Goal: Task Accomplishment & Management: Use online tool/utility

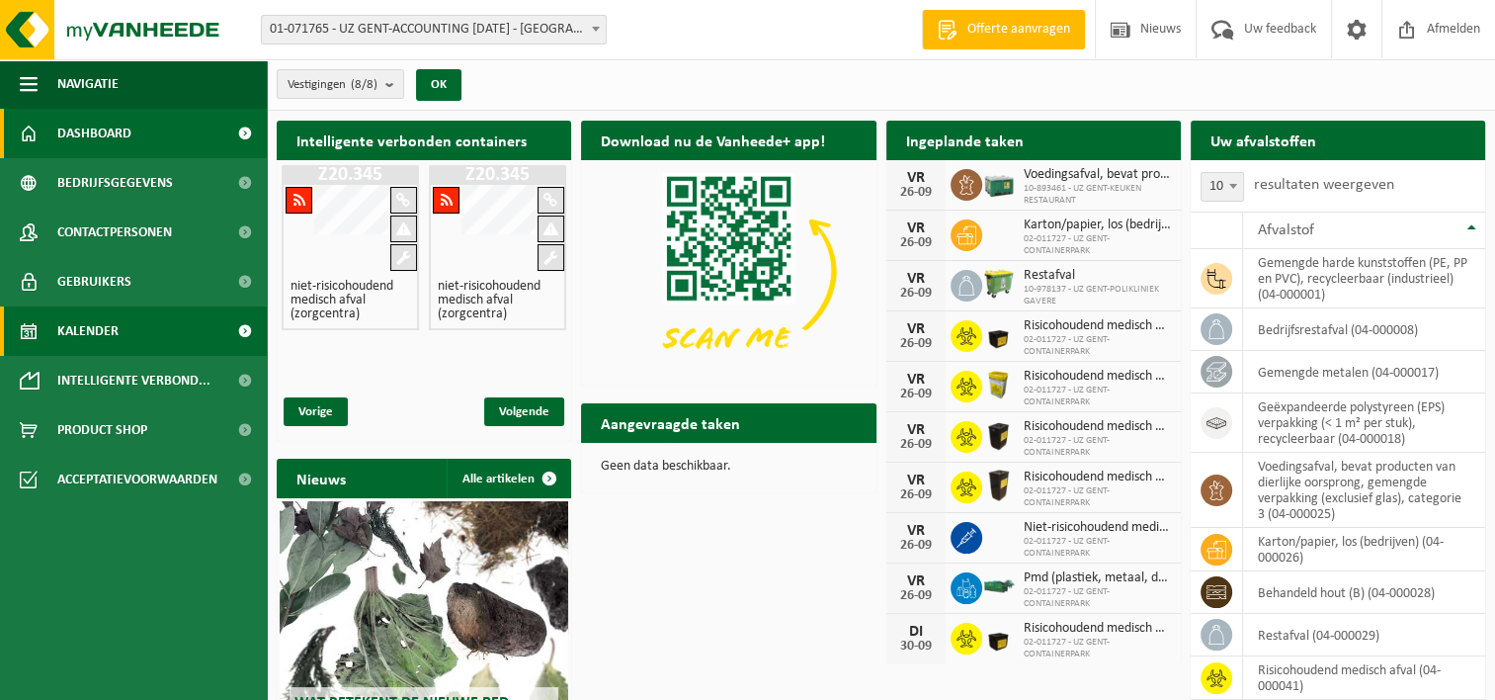
click at [117, 325] on span "Kalender" at bounding box center [87, 330] width 61 height 49
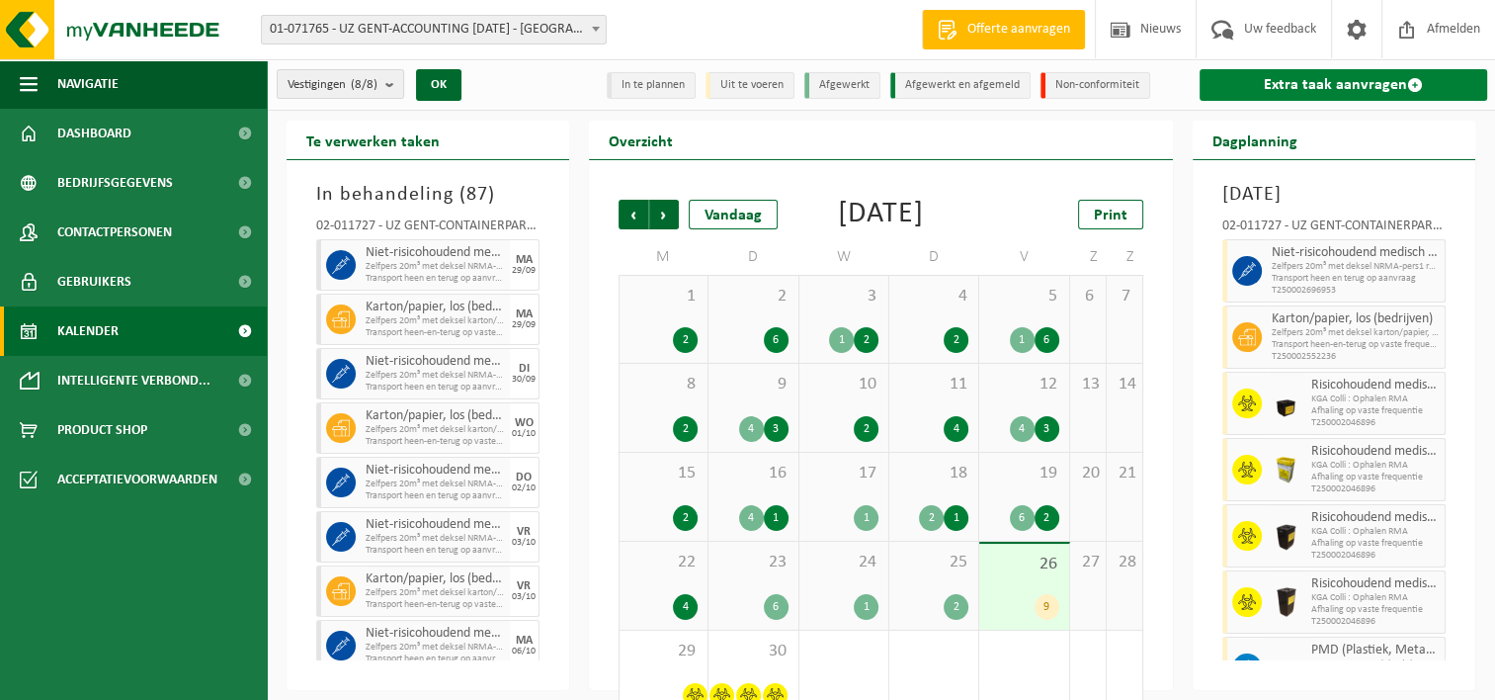
click at [1332, 82] on link "Extra taak aanvragen" at bounding box center [1344, 85] width 288 height 32
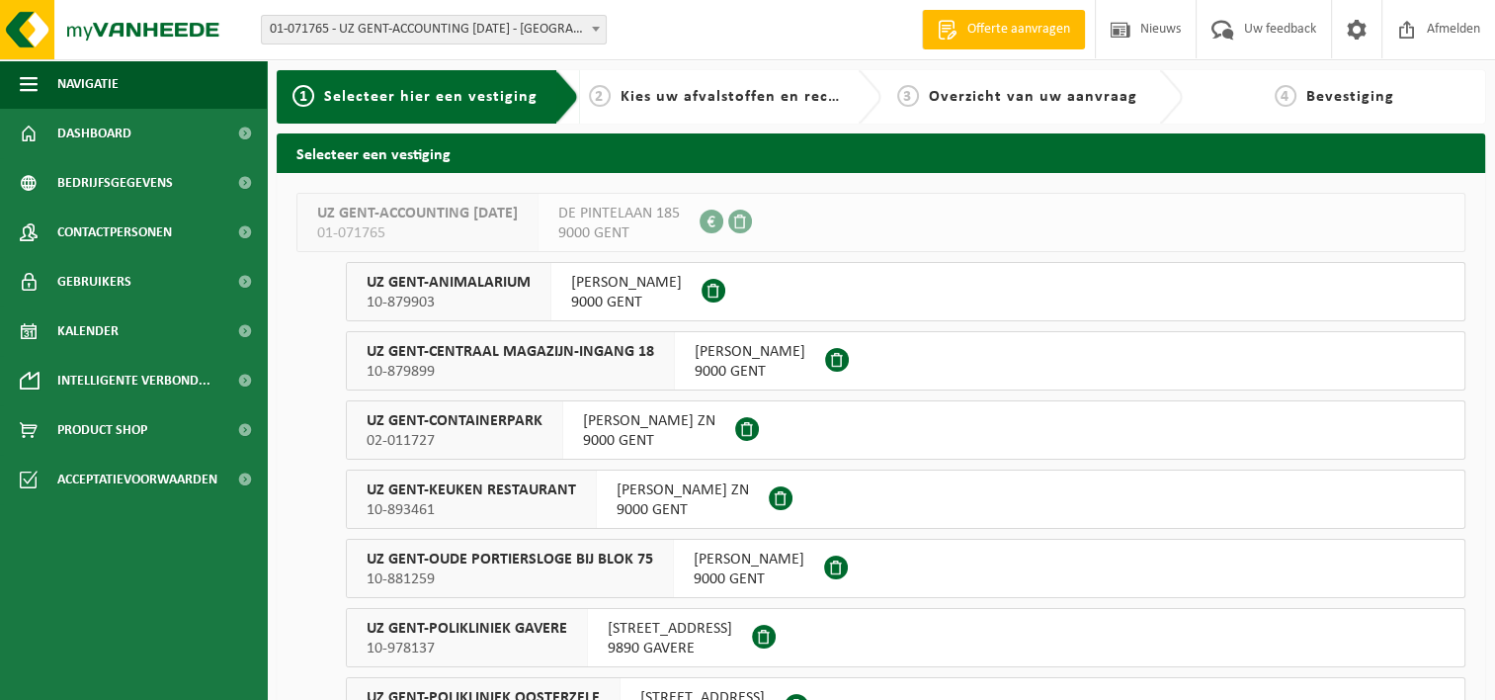
click at [515, 426] on span "UZ GENT-CONTAINERPARK" at bounding box center [455, 421] width 176 height 20
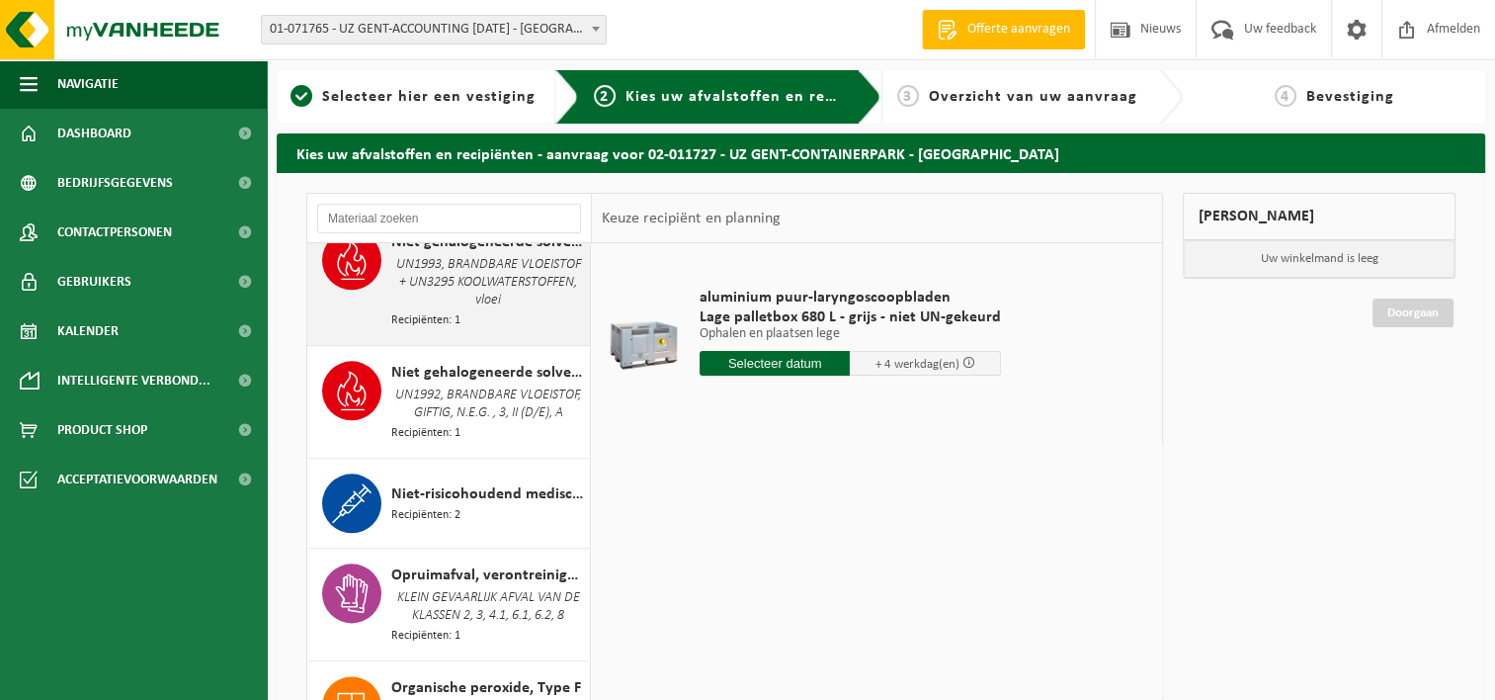
scroll to position [2471, 0]
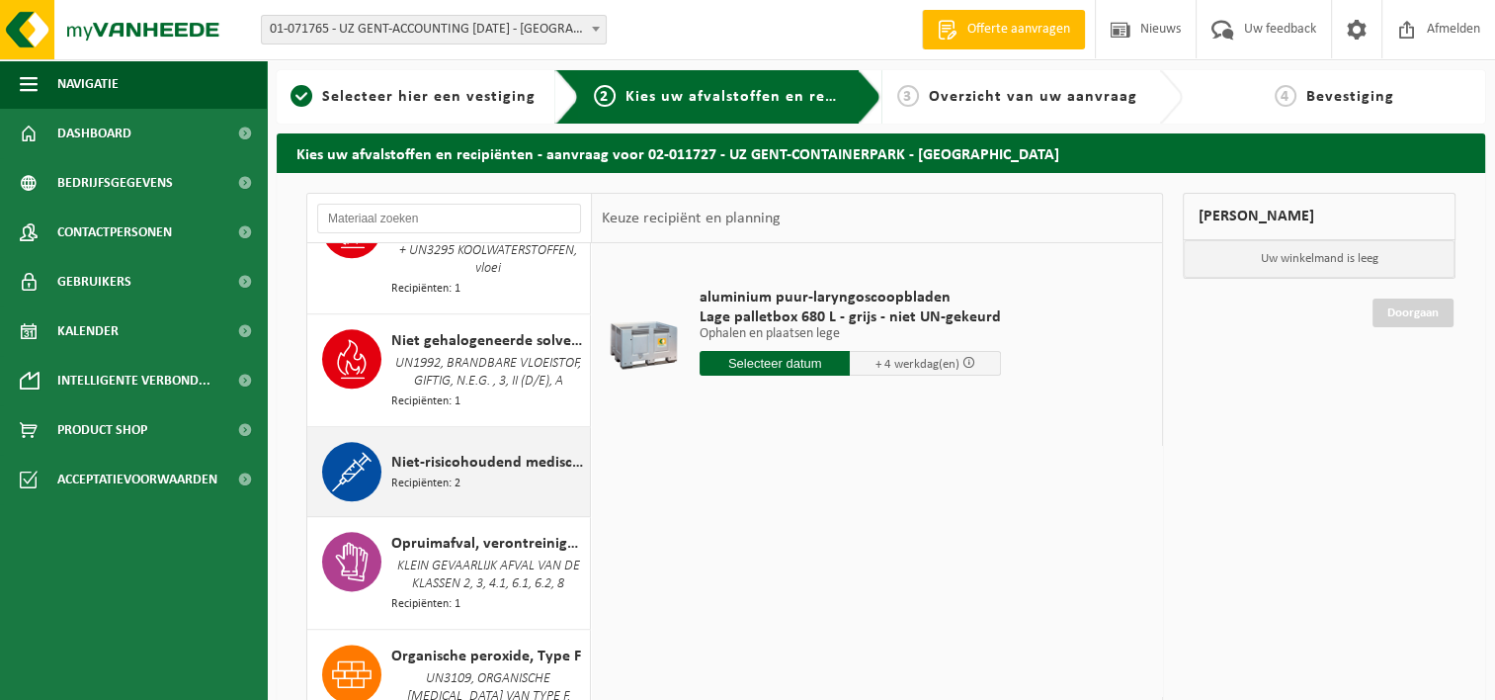
click at [496, 472] on span "Niet-risicohoudend medisch afval (zorgcentra)" at bounding box center [488, 463] width 194 height 24
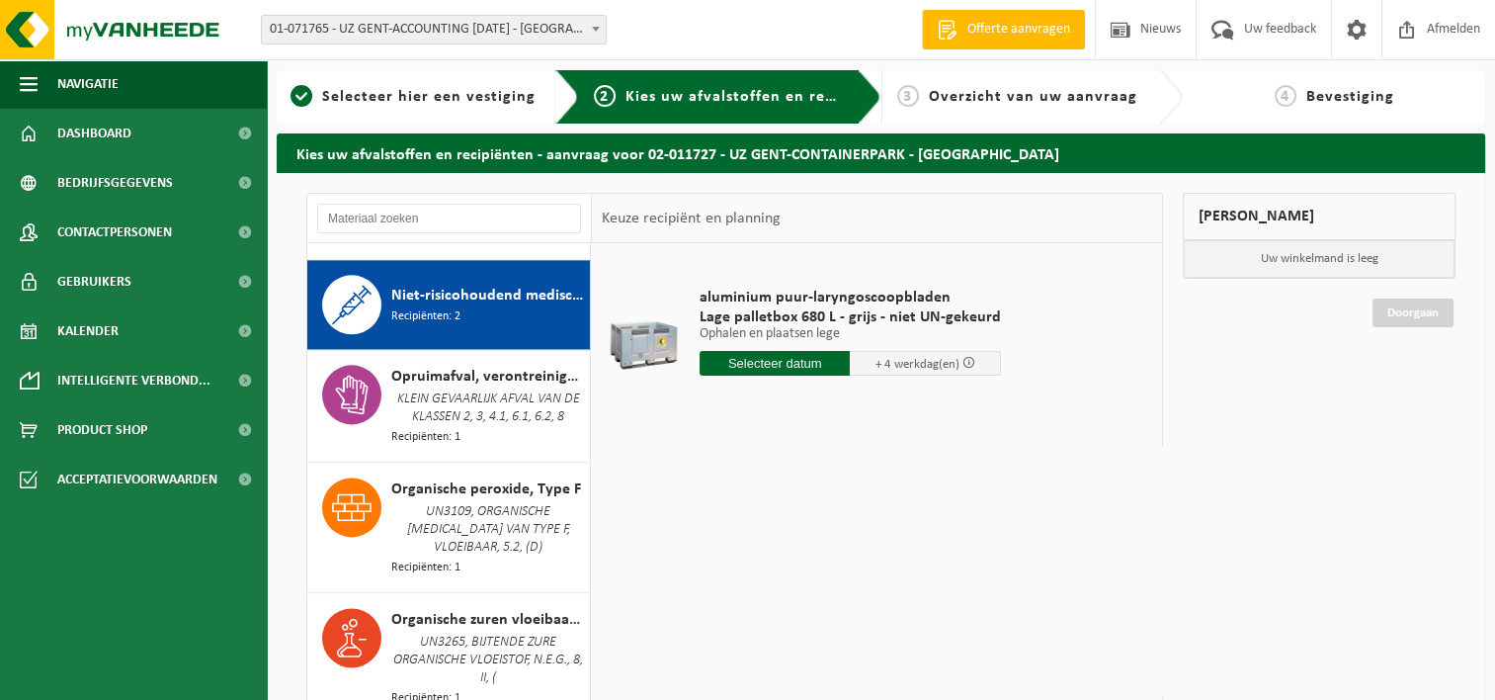
scroll to position [2660, 0]
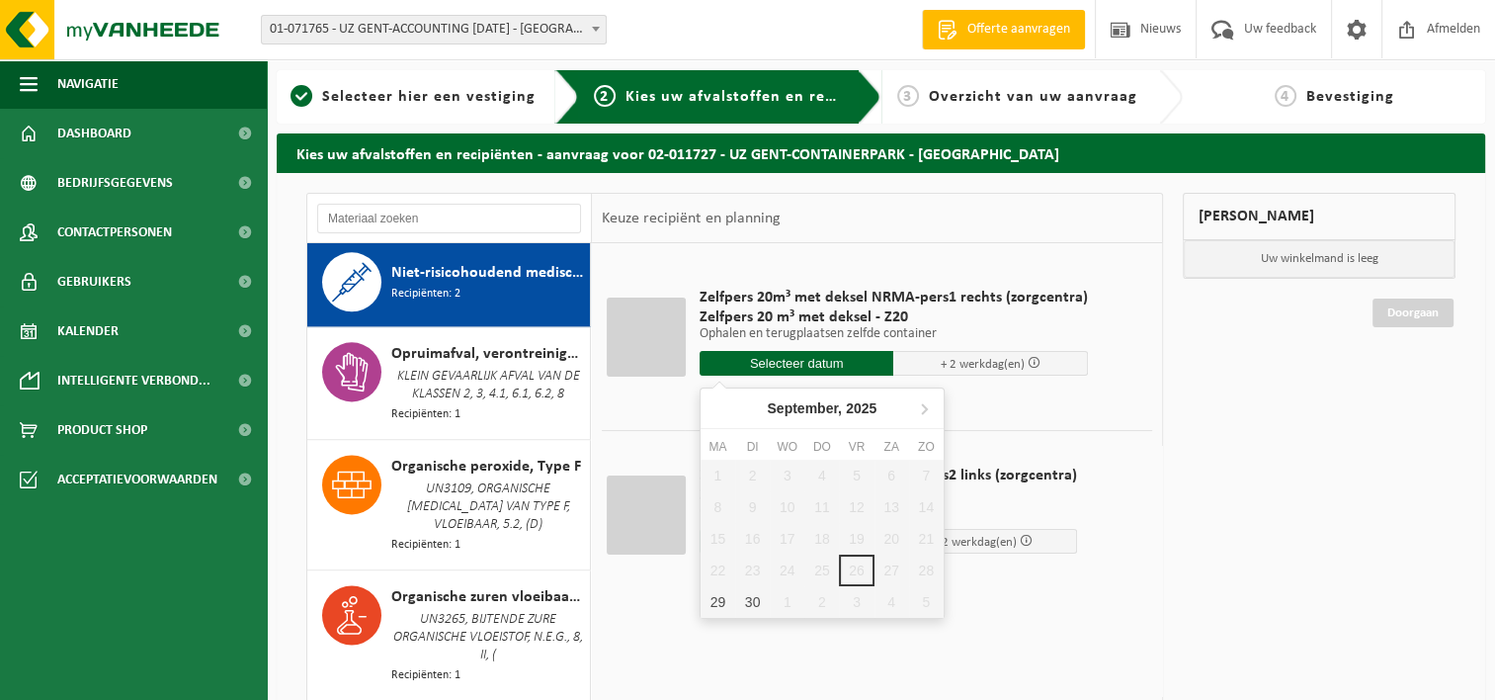
click at [801, 361] on input "text" at bounding box center [797, 363] width 195 height 25
click at [919, 407] on icon at bounding box center [924, 408] width 32 height 32
click at [718, 530] on div "13" at bounding box center [718, 539] width 35 height 32
type input "Van 2025-10-13"
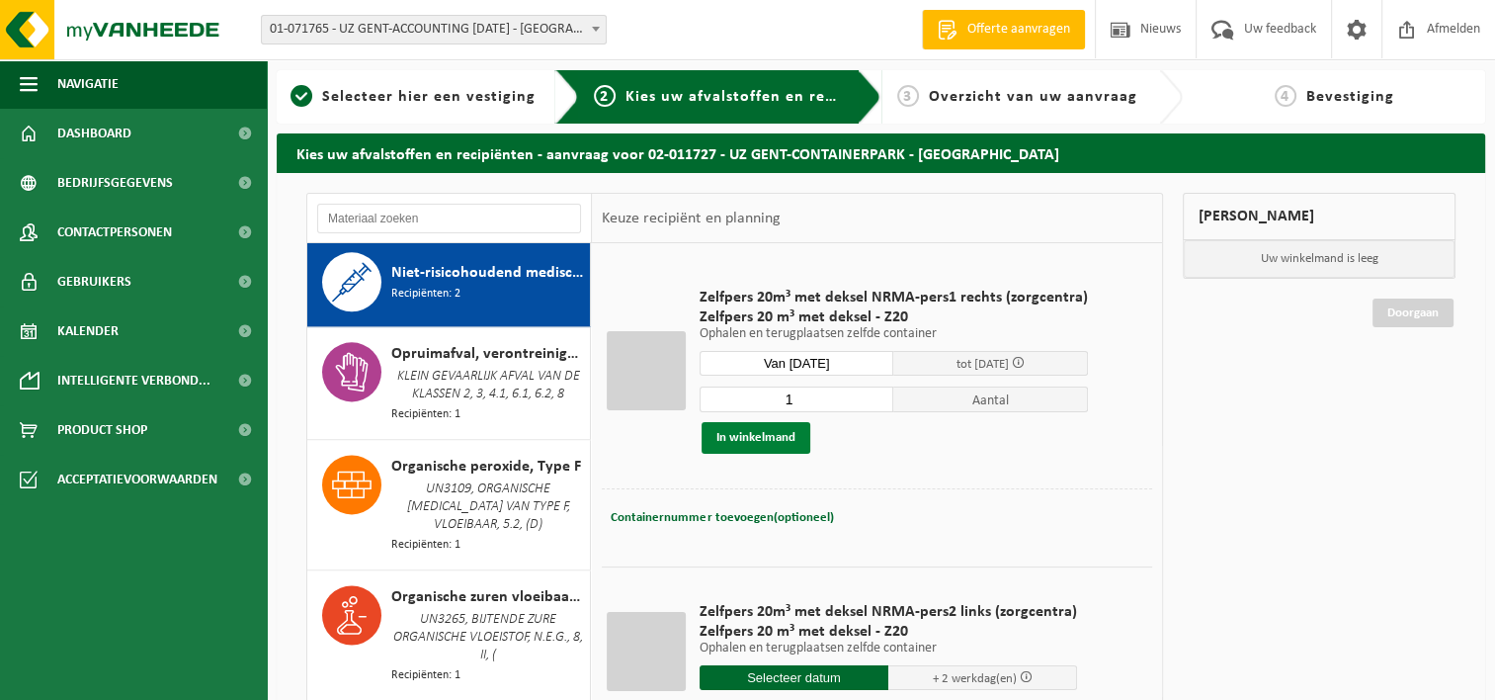
click at [759, 431] on button "In winkelmand" at bounding box center [756, 438] width 109 height 32
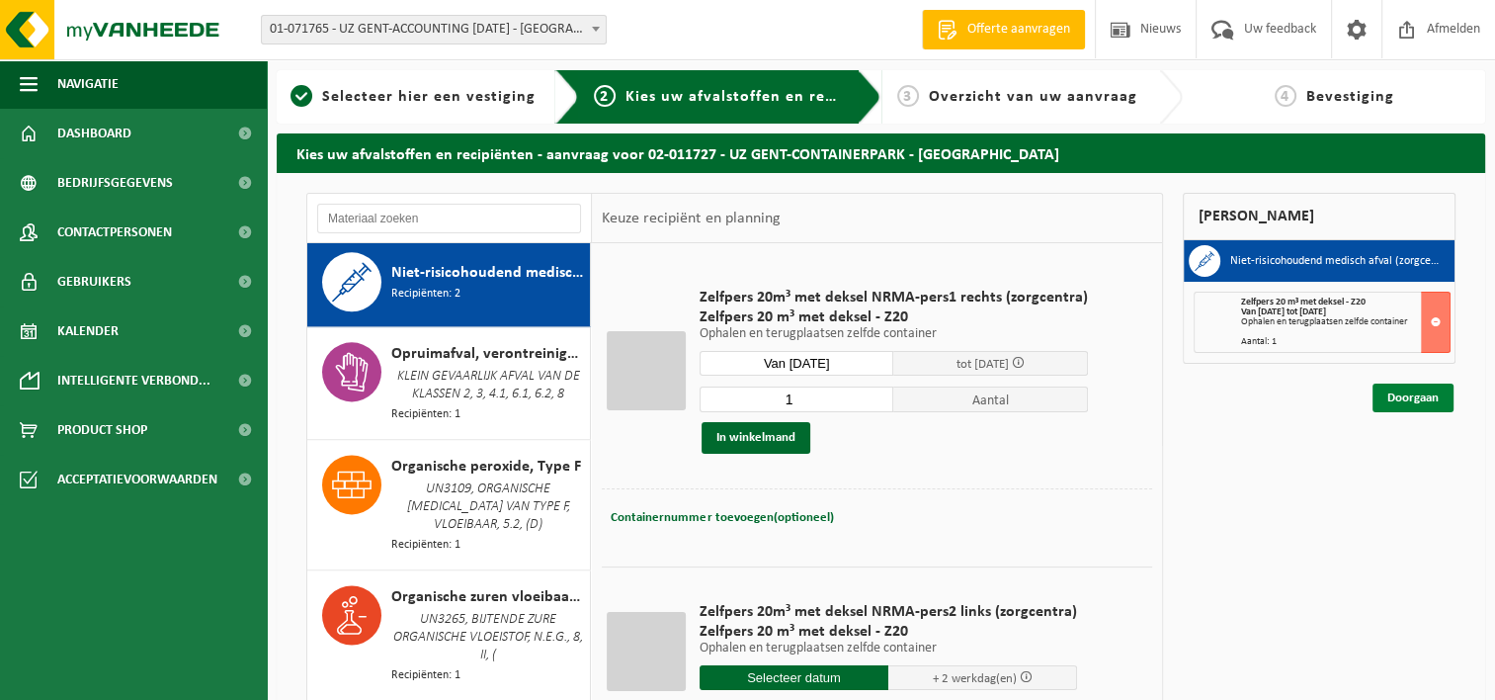
click at [1399, 399] on link "Doorgaan" at bounding box center [1413, 397] width 81 height 29
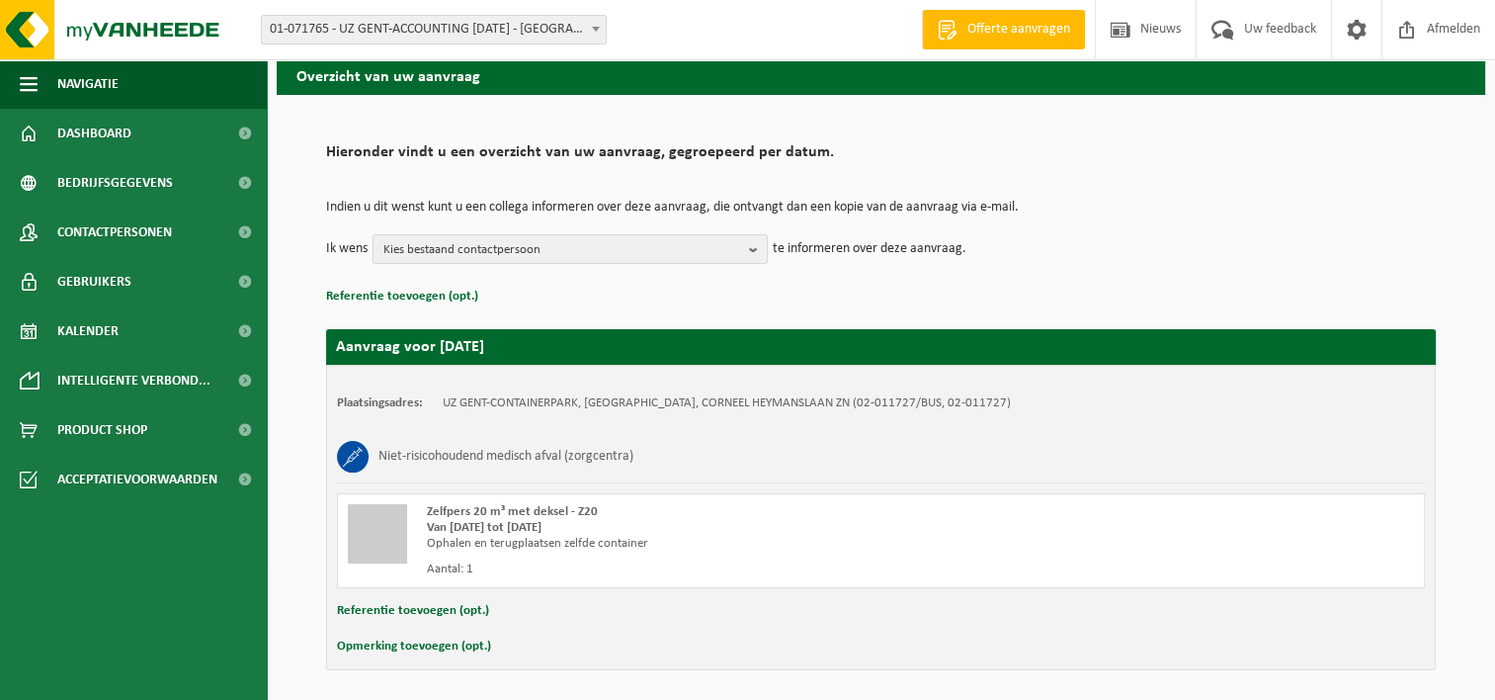
scroll to position [146, 0]
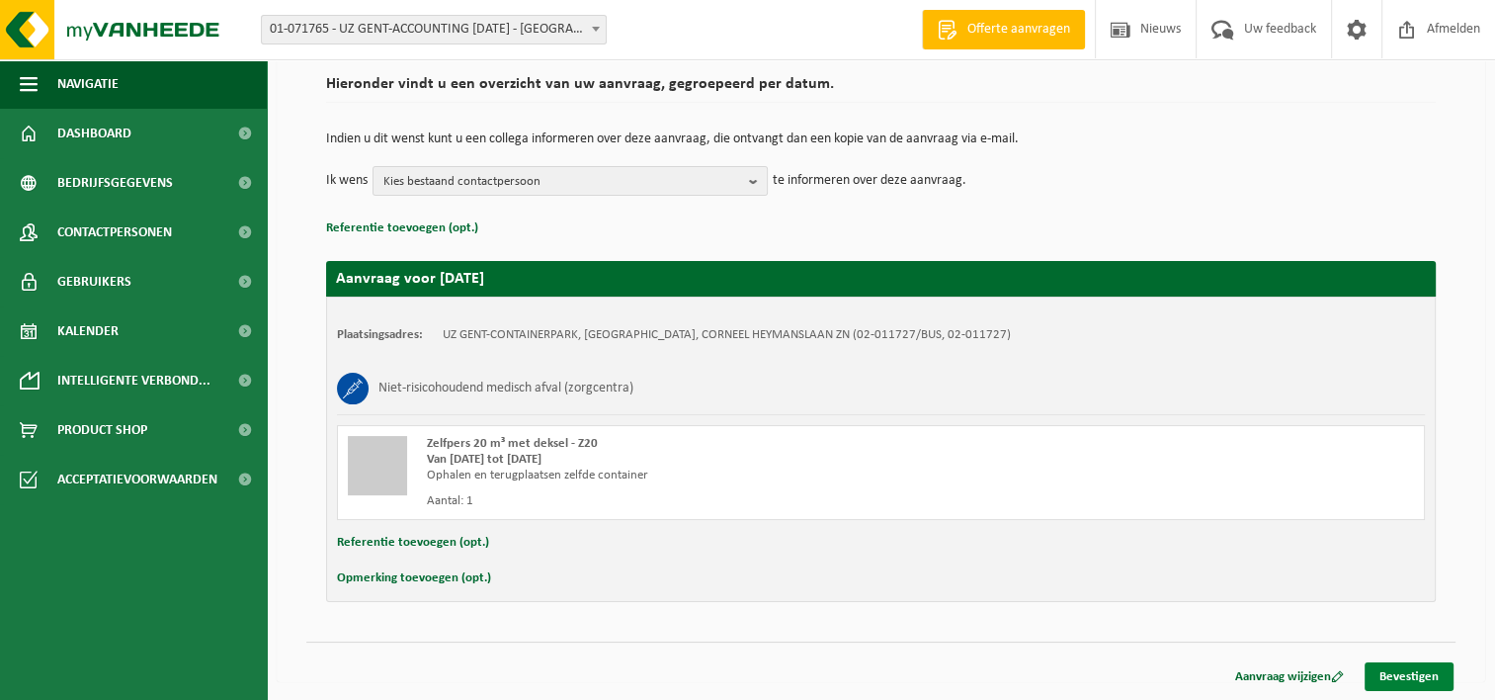
click at [1392, 669] on link "Bevestigen" at bounding box center [1409, 676] width 89 height 29
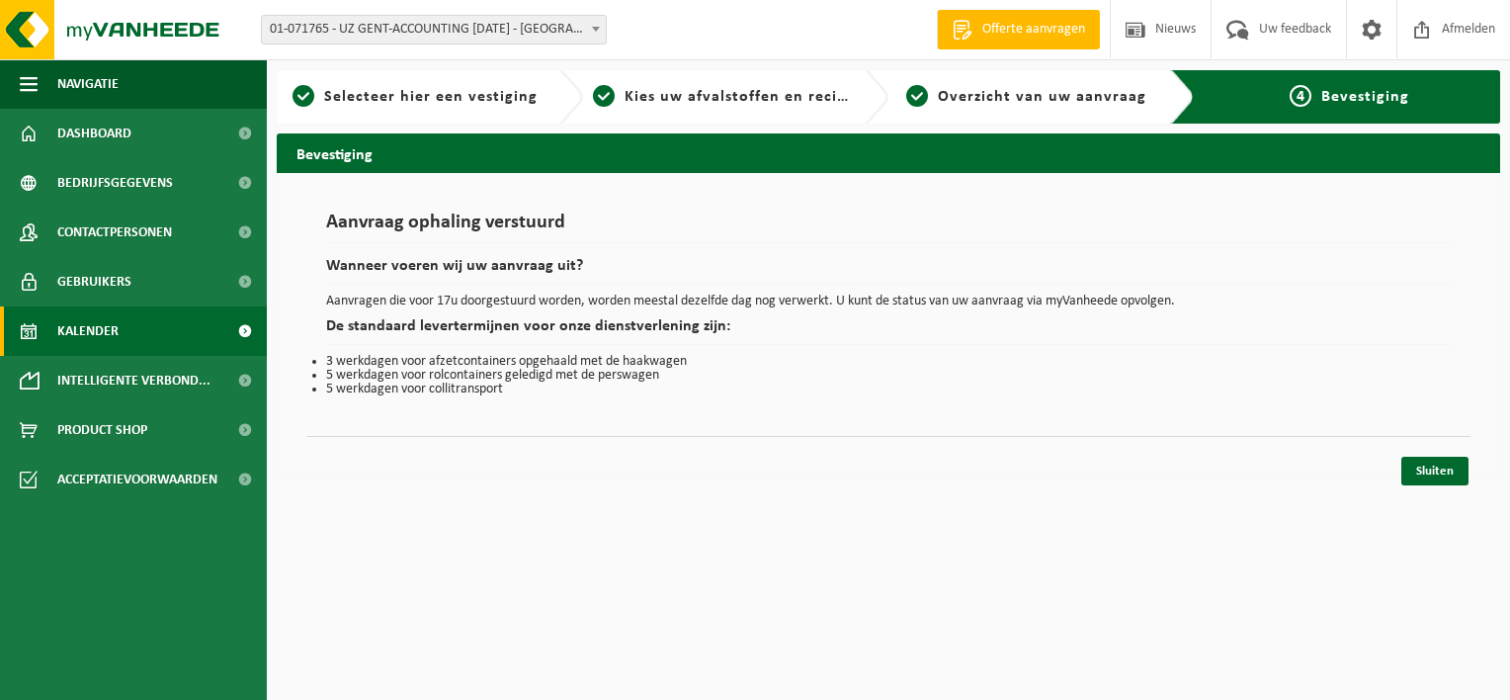
click at [74, 328] on span "Kalender" at bounding box center [87, 330] width 61 height 49
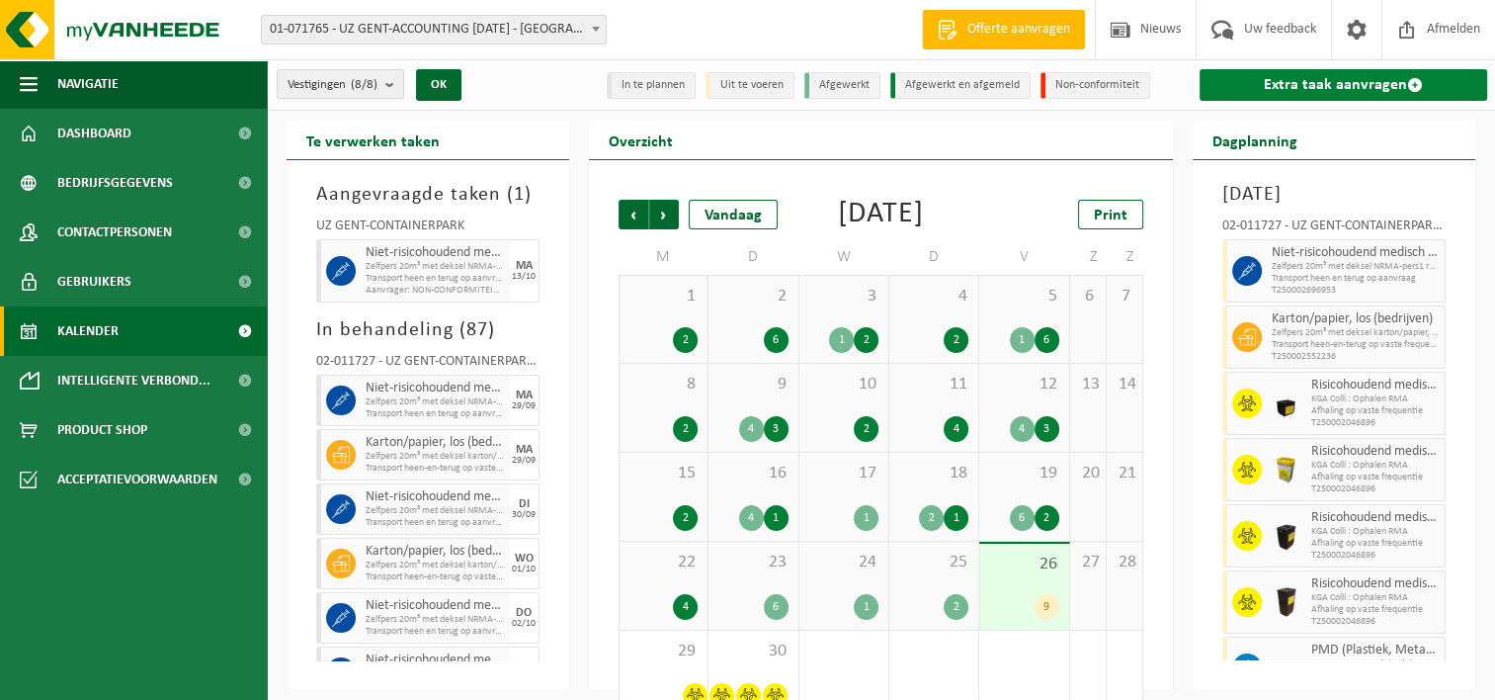
click at [1314, 79] on link "Extra taak aanvragen" at bounding box center [1344, 85] width 288 height 32
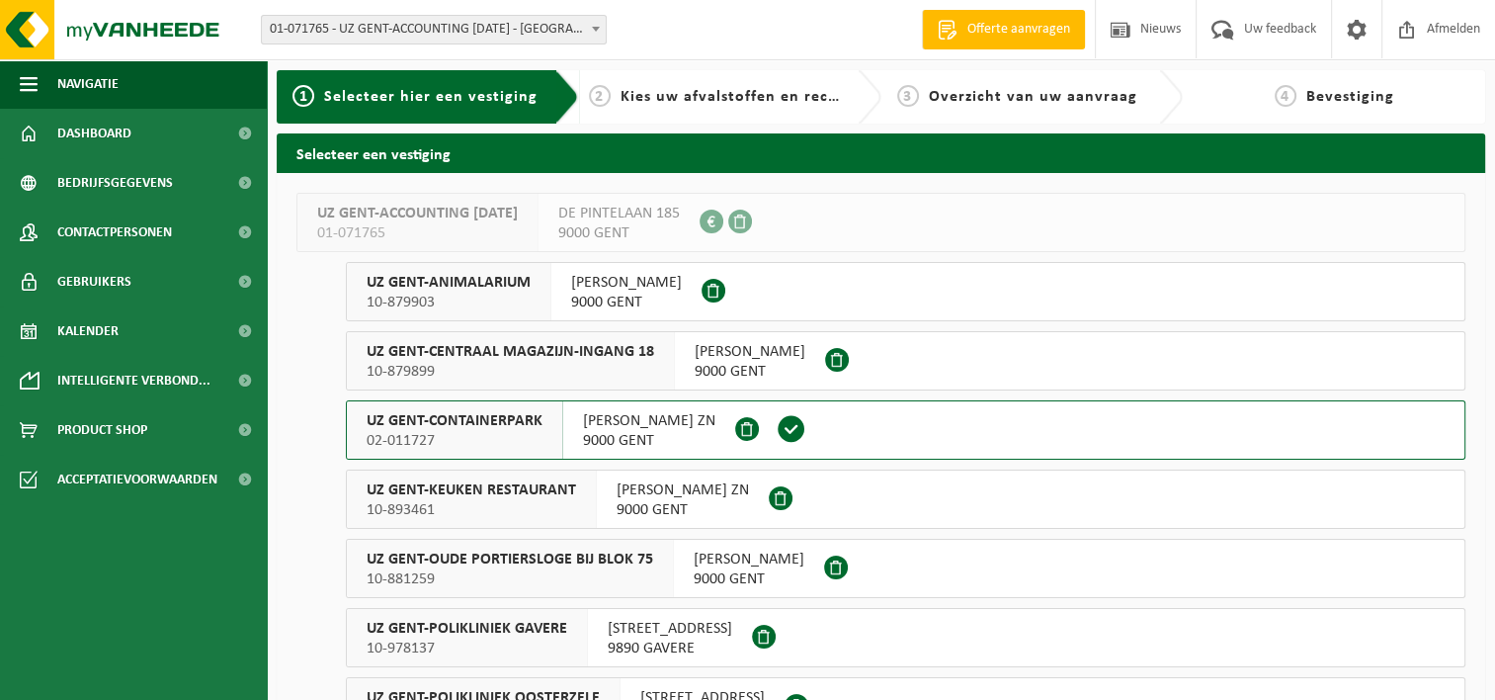
click at [490, 419] on span "UZ GENT-CONTAINERPARK" at bounding box center [455, 421] width 176 height 20
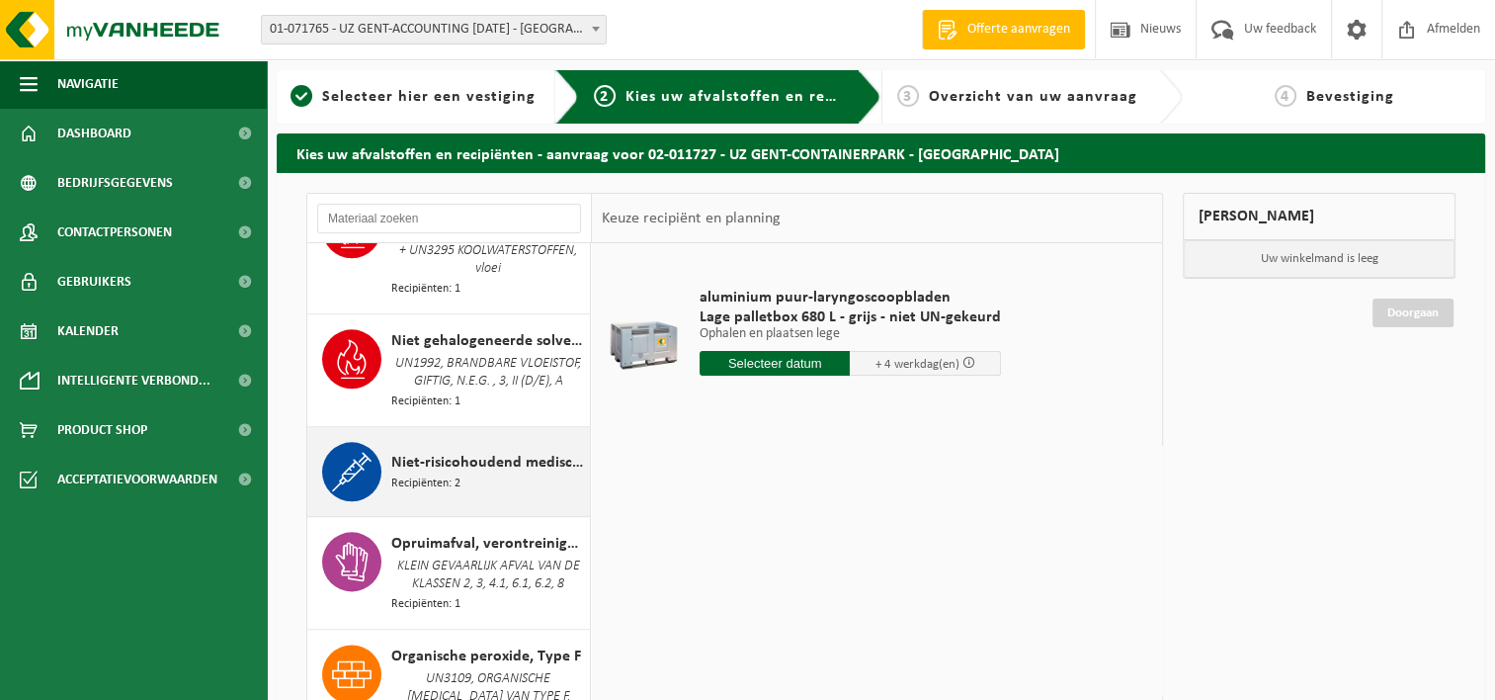
click at [460, 470] on span "Niet-risicohoudend medisch afval (zorgcentra)" at bounding box center [488, 463] width 194 height 24
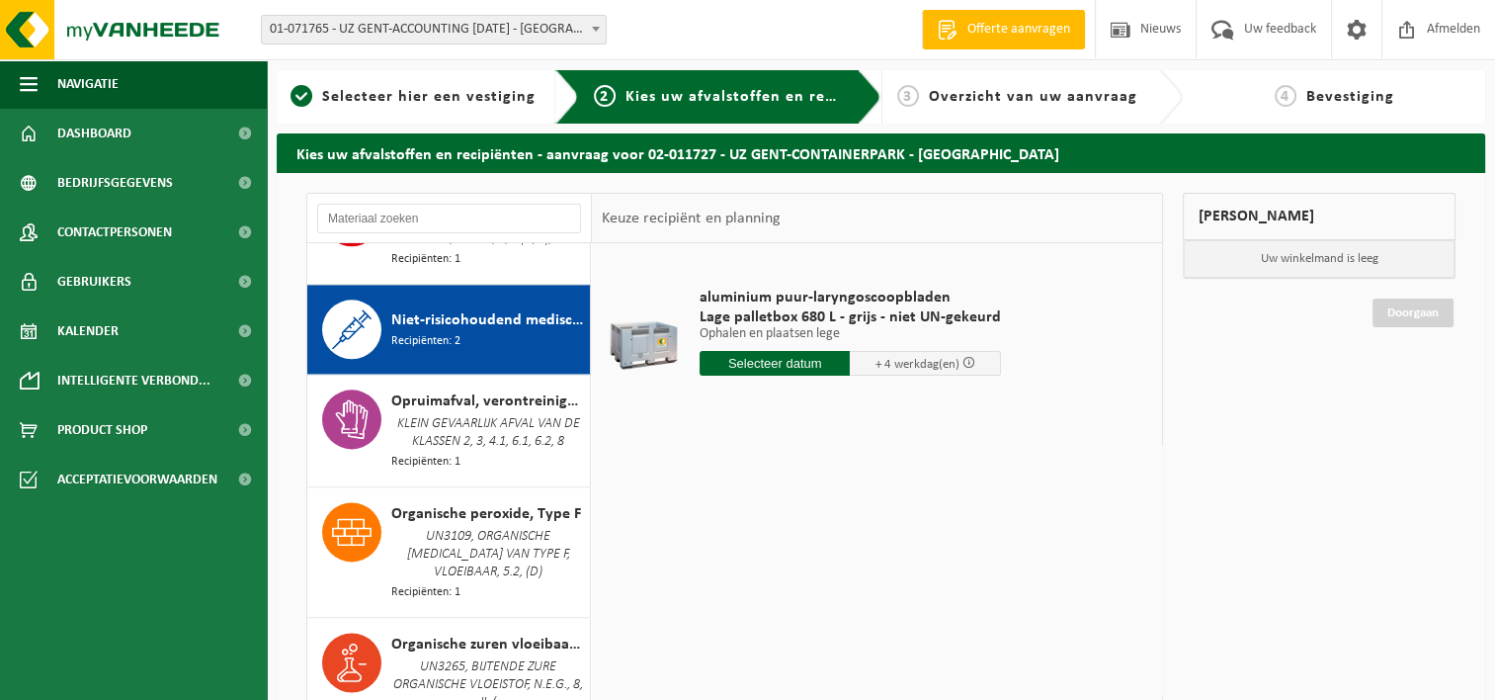
scroll to position [2660, 0]
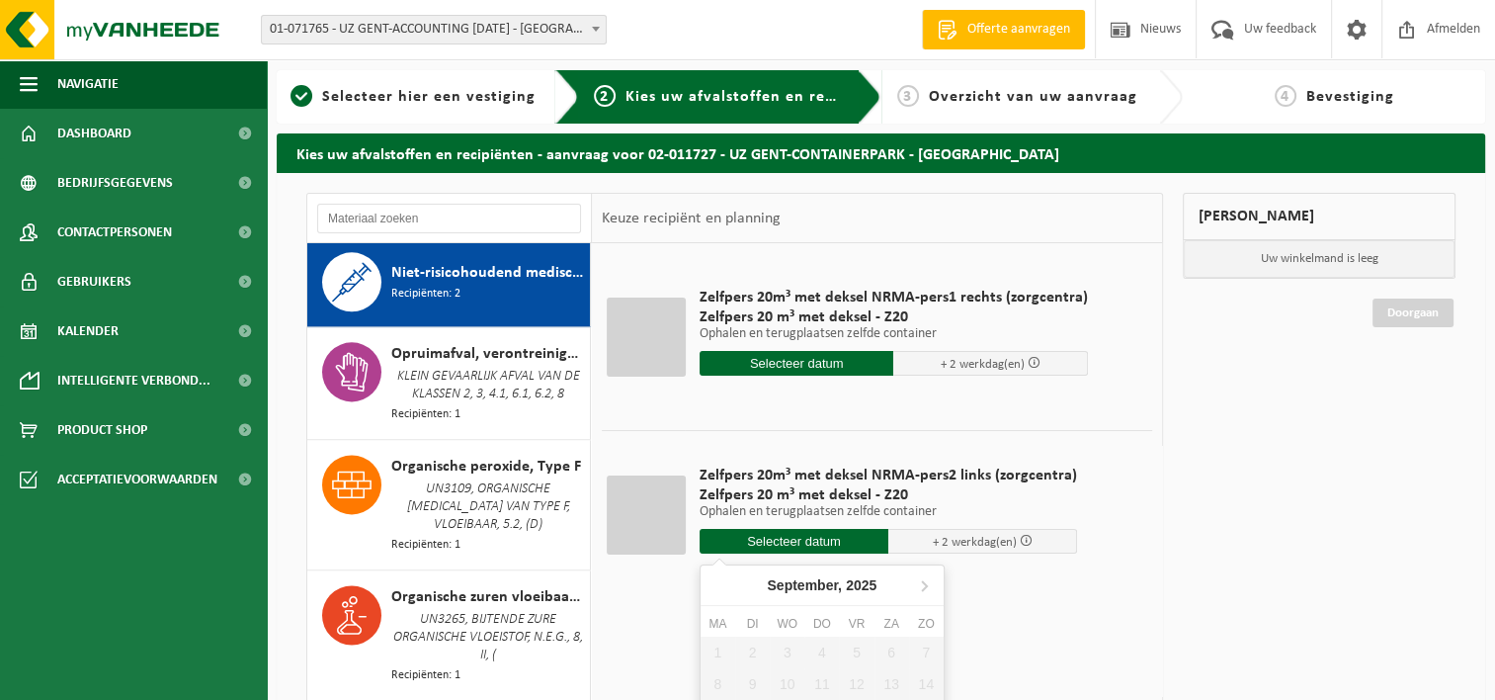
click at [794, 543] on input "text" at bounding box center [794, 541] width 189 height 25
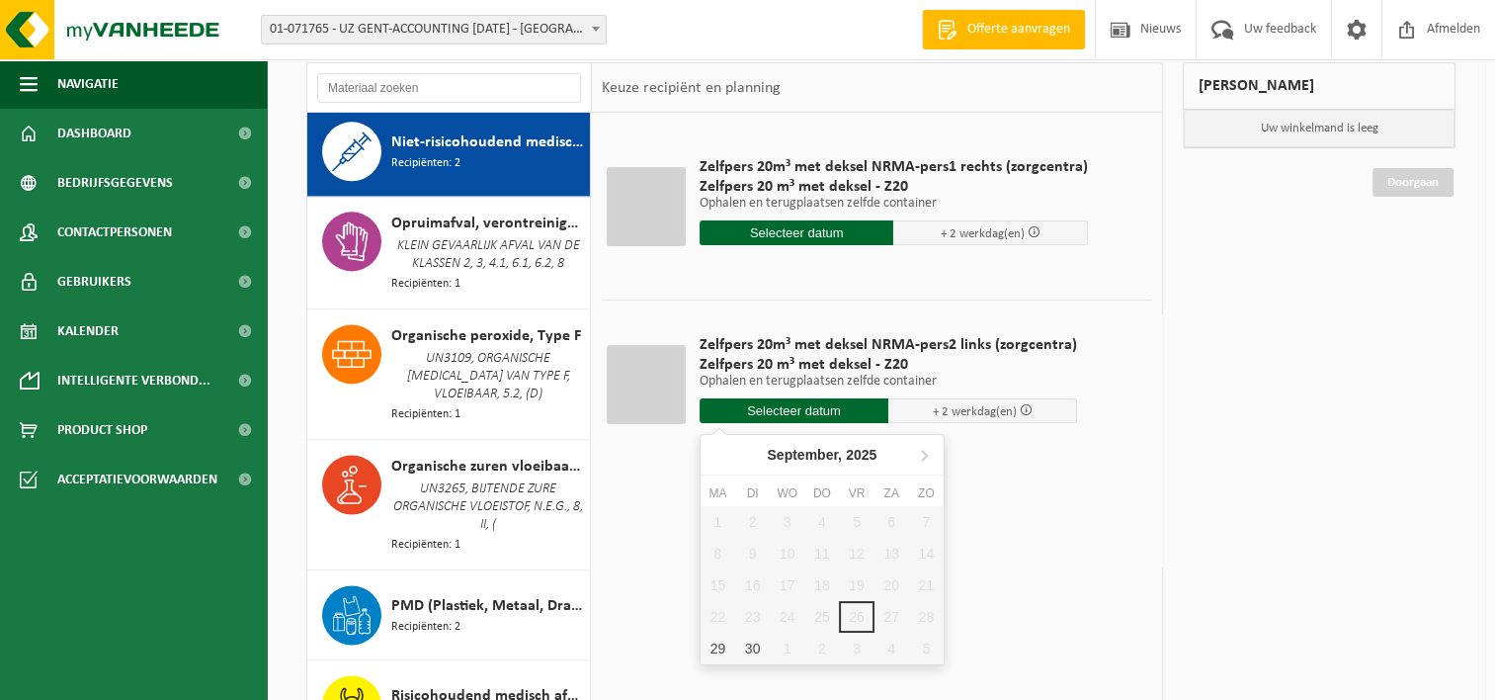
scroll to position [198, 0]
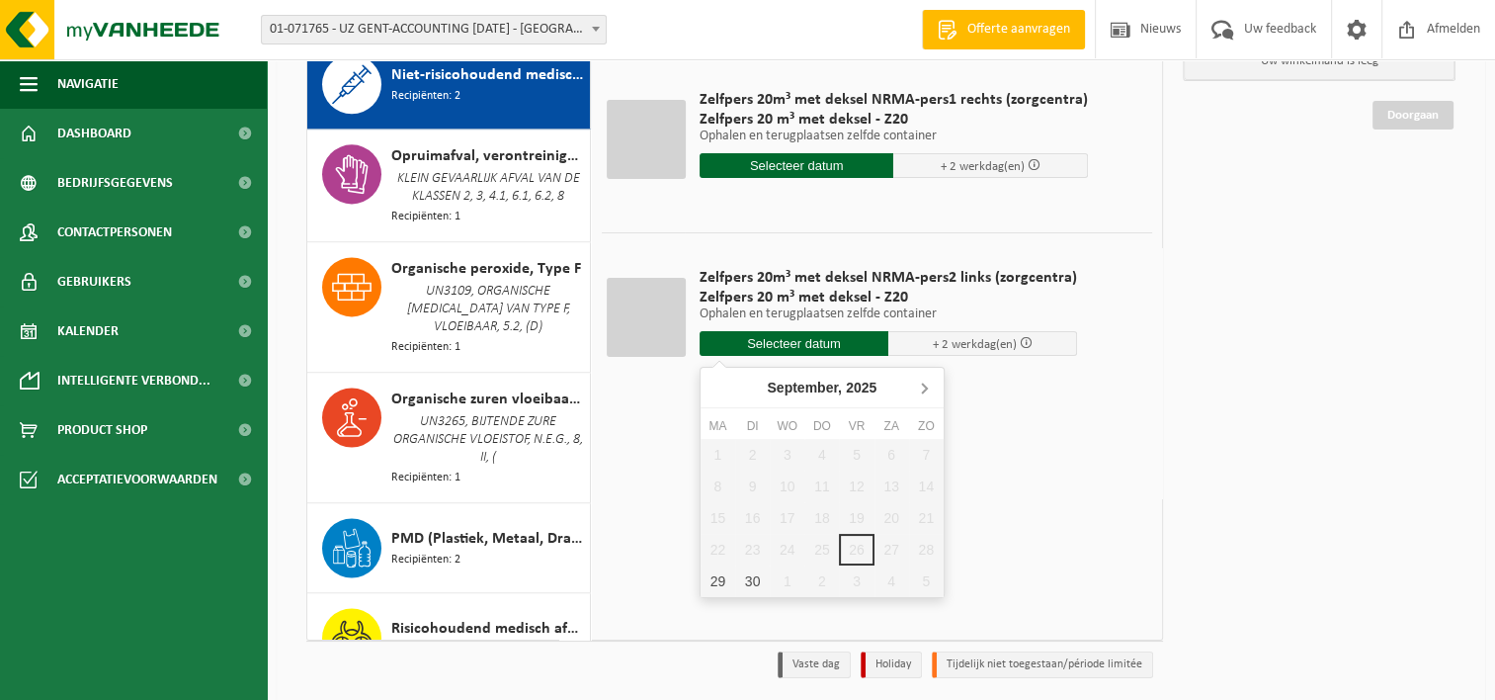
click at [922, 389] on icon at bounding box center [924, 388] width 32 height 32
click at [747, 514] on div "14" at bounding box center [752, 518] width 35 height 32
type input "Van 2025-10-14"
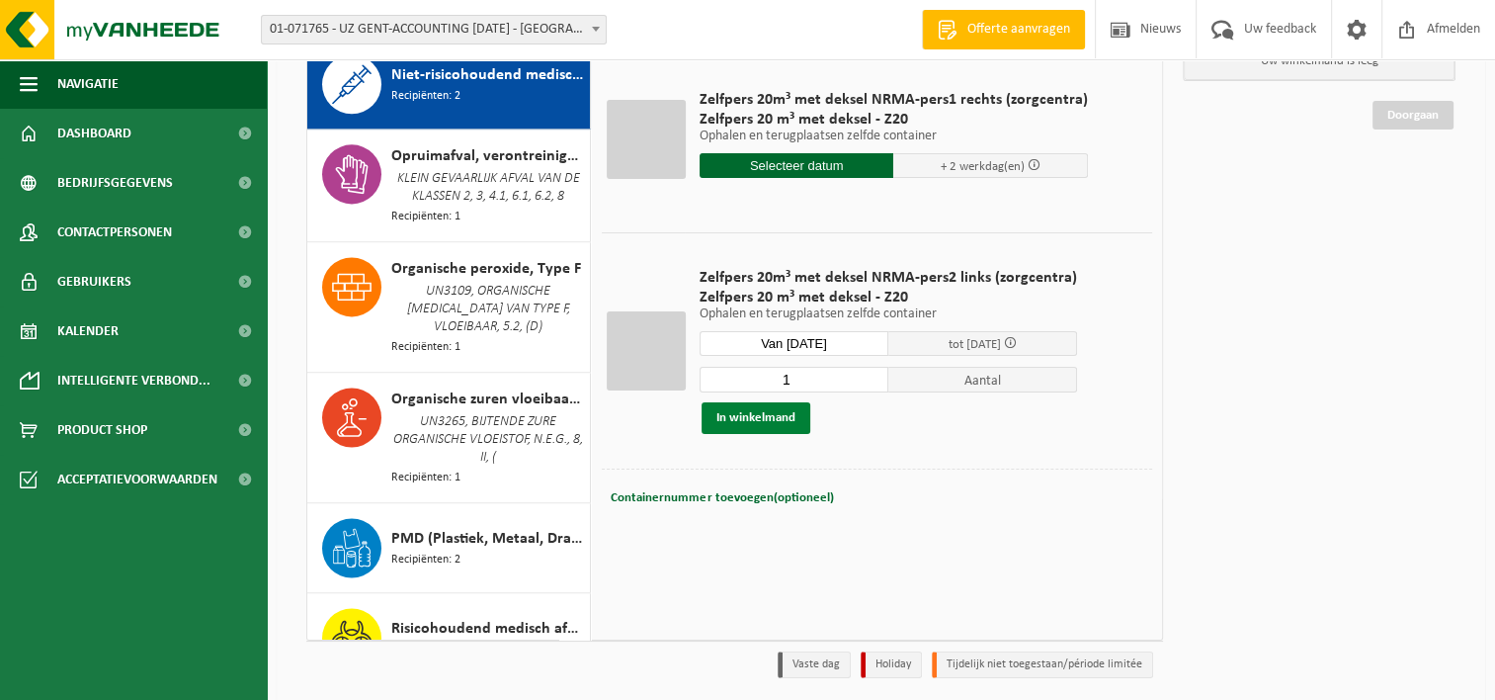
click at [746, 413] on button "In winkelmand" at bounding box center [756, 418] width 109 height 32
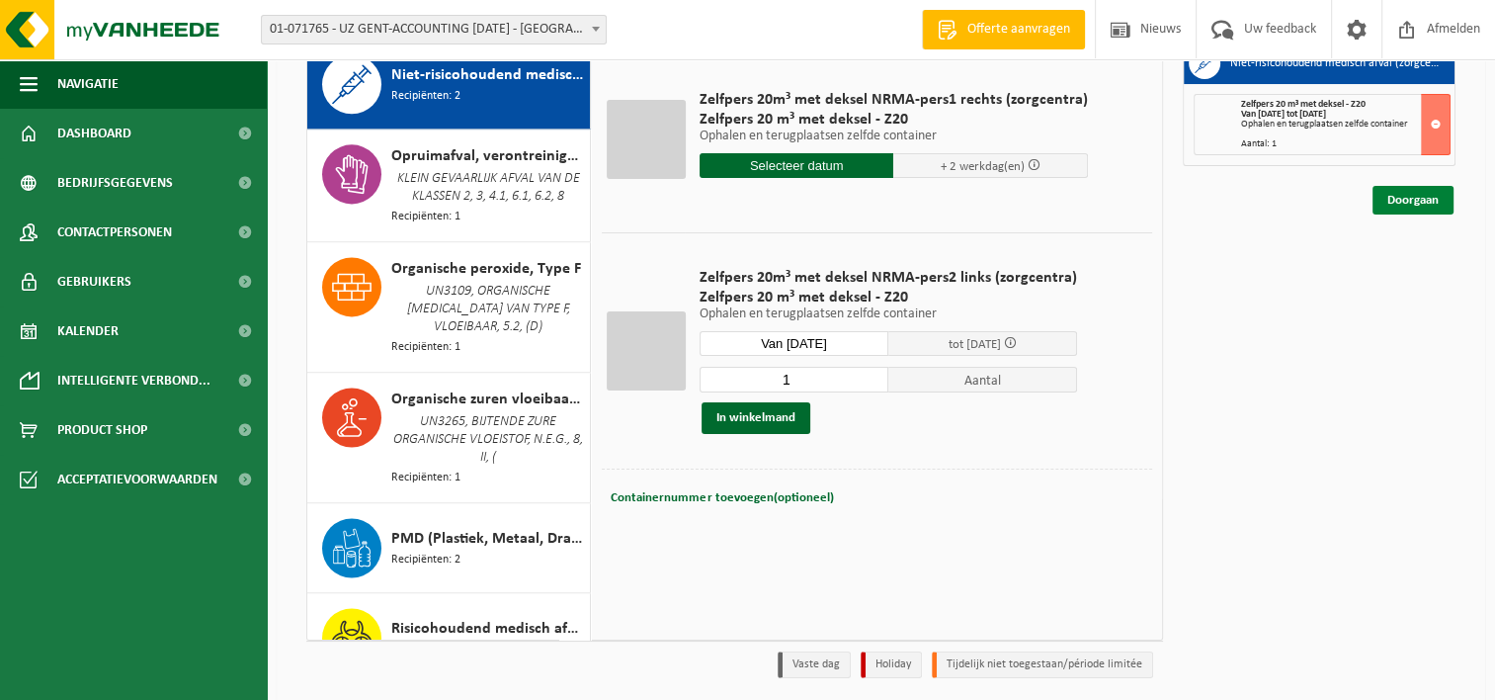
click at [1417, 194] on link "Doorgaan" at bounding box center [1413, 200] width 81 height 29
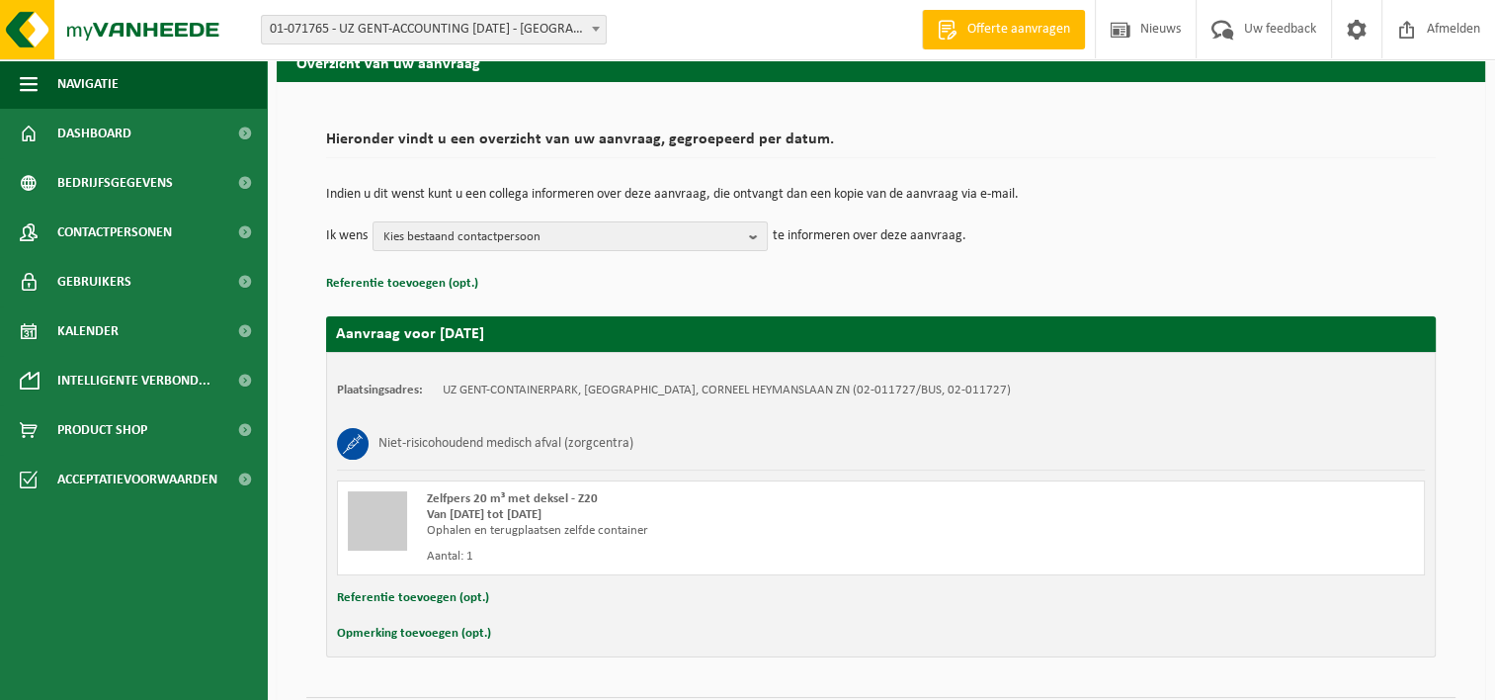
scroll to position [146, 0]
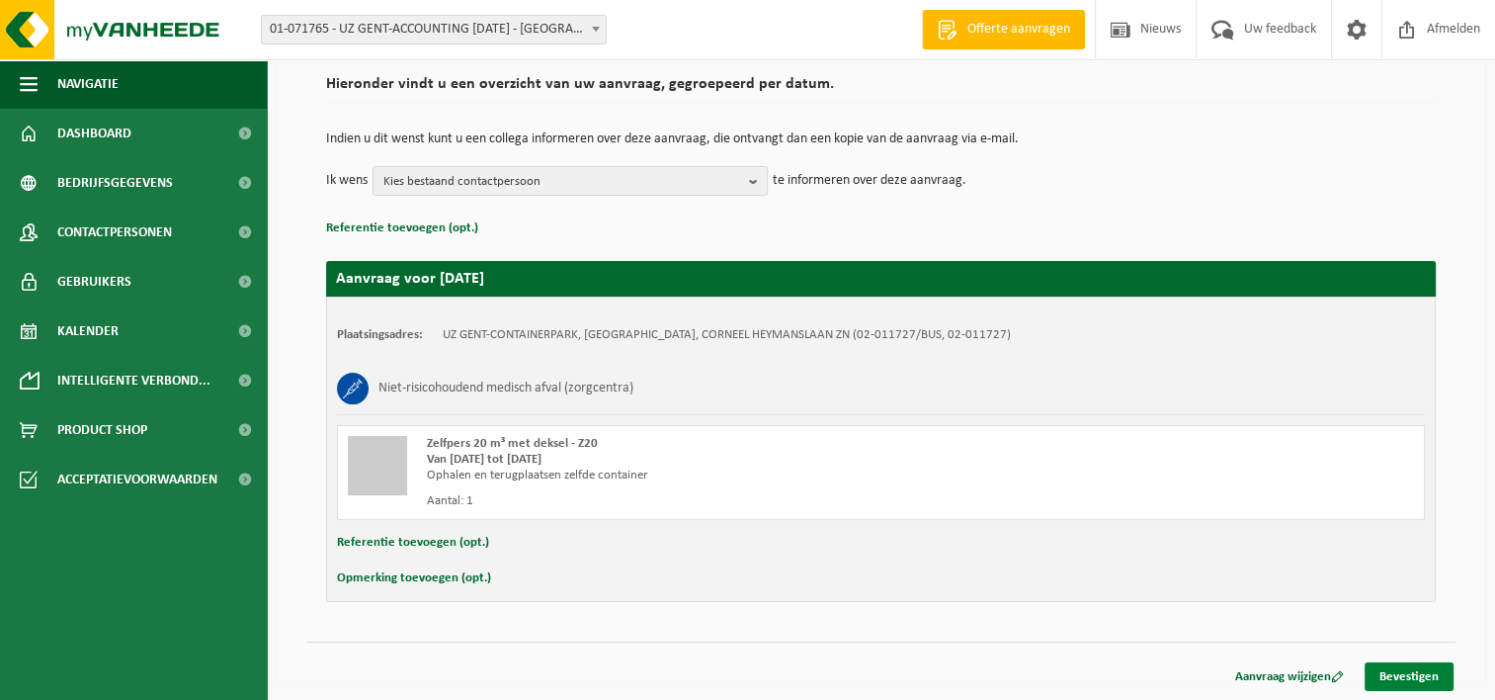
click at [1434, 677] on link "Bevestigen" at bounding box center [1409, 676] width 89 height 29
